Goal: Obtain resource: Download file/media

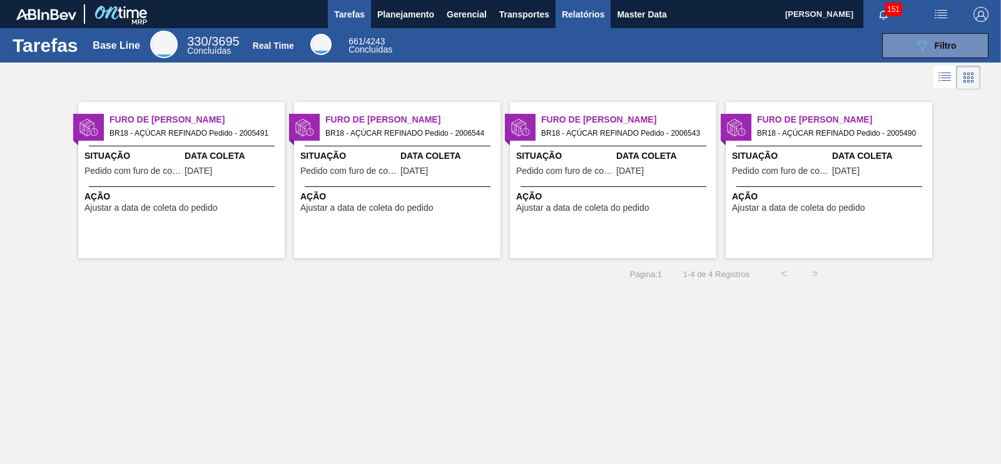
click at [579, 15] on span "Relatórios" at bounding box center [583, 14] width 43 height 15
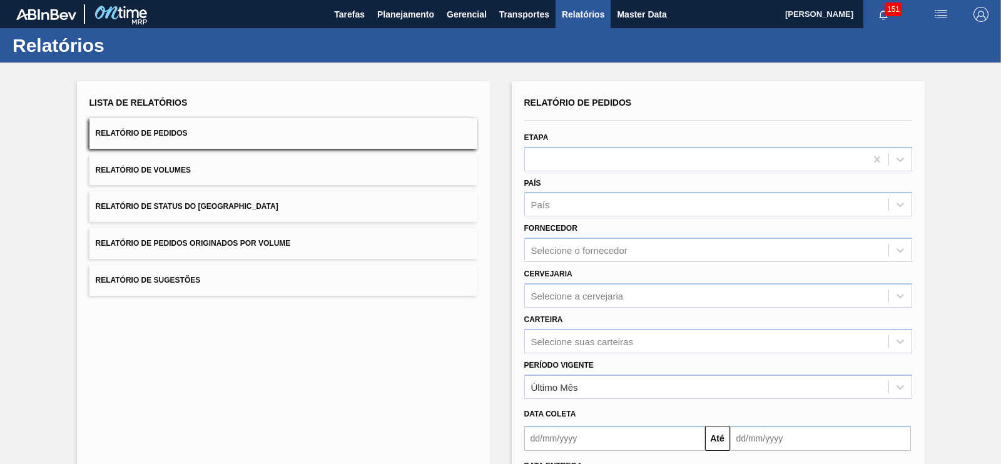
click at [313, 241] on button "Relatório de Pedidos Originados por Volume" at bounding box center [283, 243] width 388 height 31
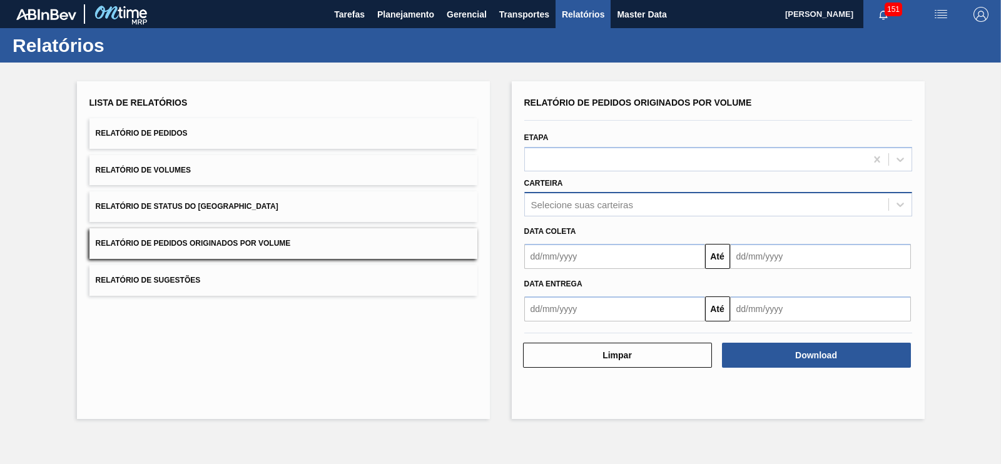
click at [605, 201] on div "Selecione suas carteiras" at bounding box center [582, 205] width 102 height 11
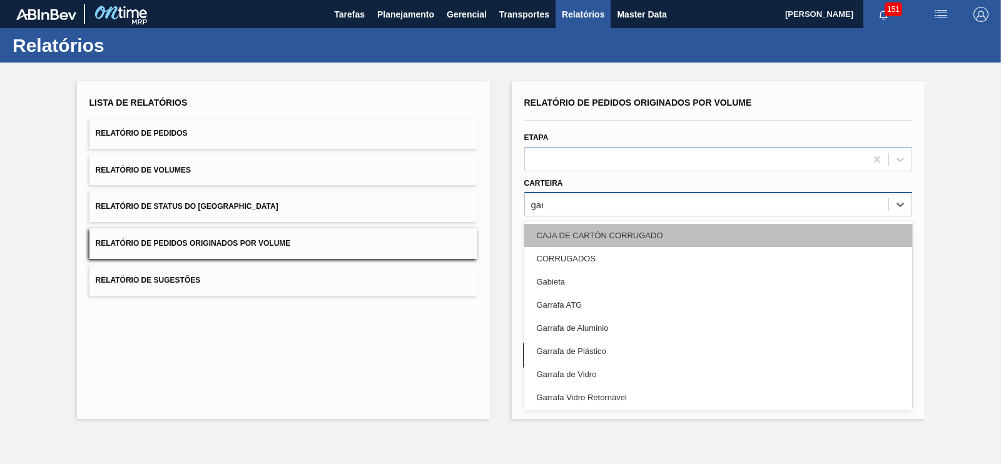
type input "garr"
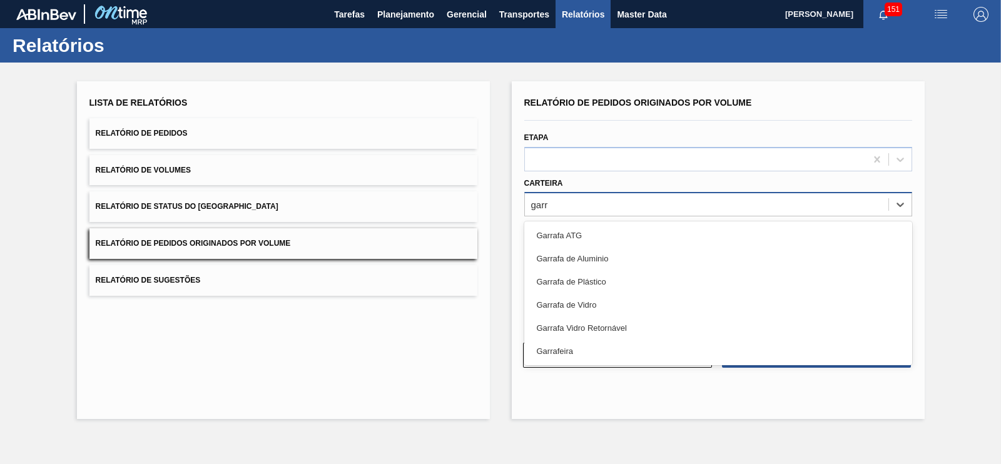
drag, startPoint x: 586, startPoint y: 306, endPoint x: 589, endPoint y: 298, distance: 8.5
click at [585, 306] on div "Garrafa de Vidro" at bounding box center [718, 304] width 388 height 23
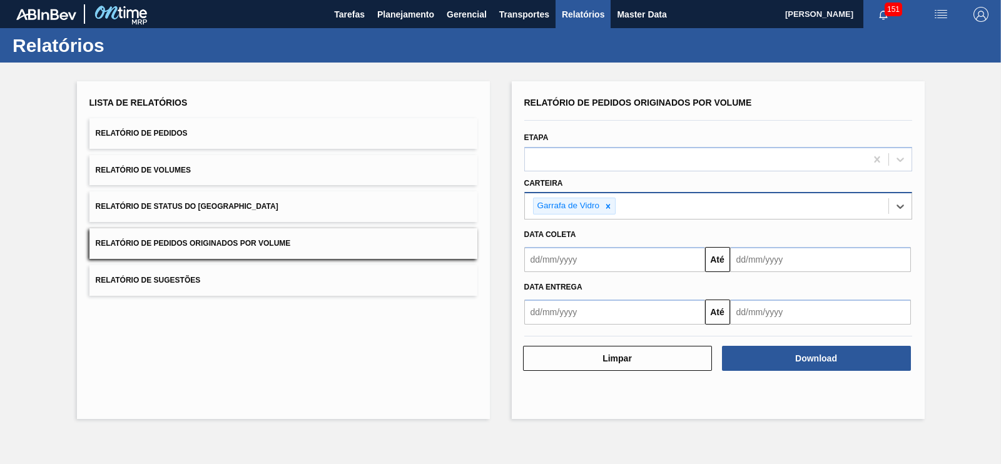
click at [581, 260] on input "text" at bounding box center [614, 259] width 181 height 25
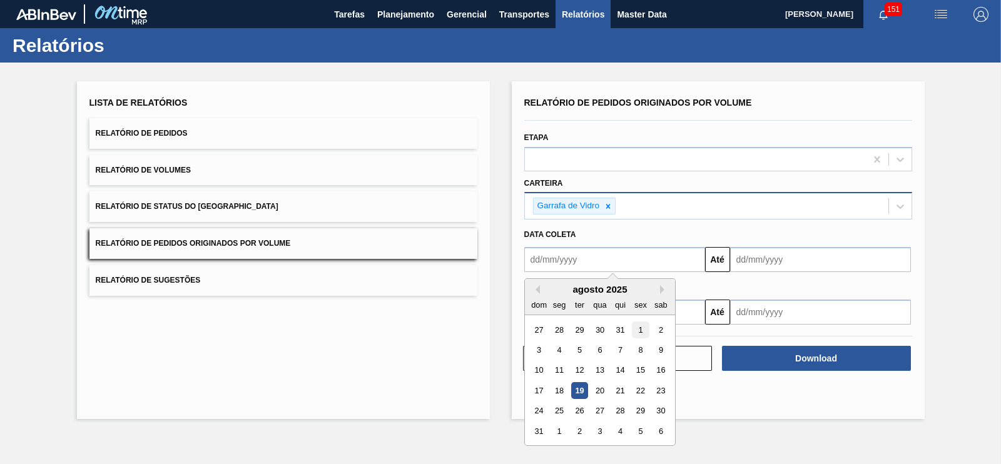
click at [639, 330] on div "1" at bounding box center [640, 329] width 17 height 17
type input "[DATE]"
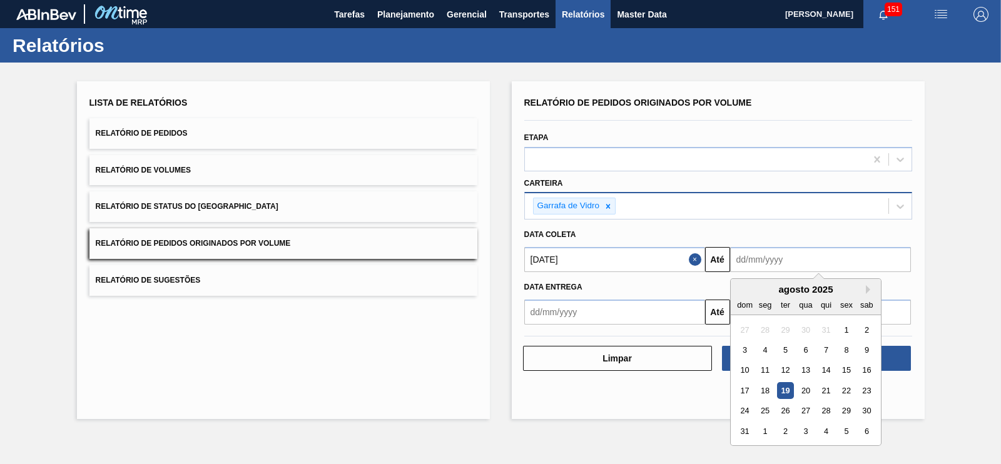
click at [760, 265] on input "text" at bounding box center [820, 259] width 181 height 25
click at [741, 433] on div "31" at bounding box center [744, 431] width 17 height 17
type input "[DATE]"
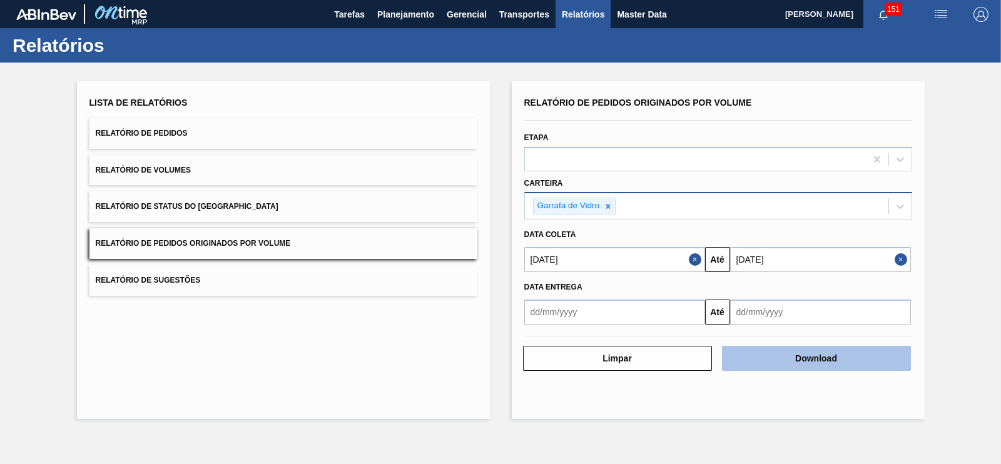
click at [832, 358] on button "Download" at bounding box center [816, 358] width 189 height 25
